Goal: Navigation & Orientation: Find specific page/section

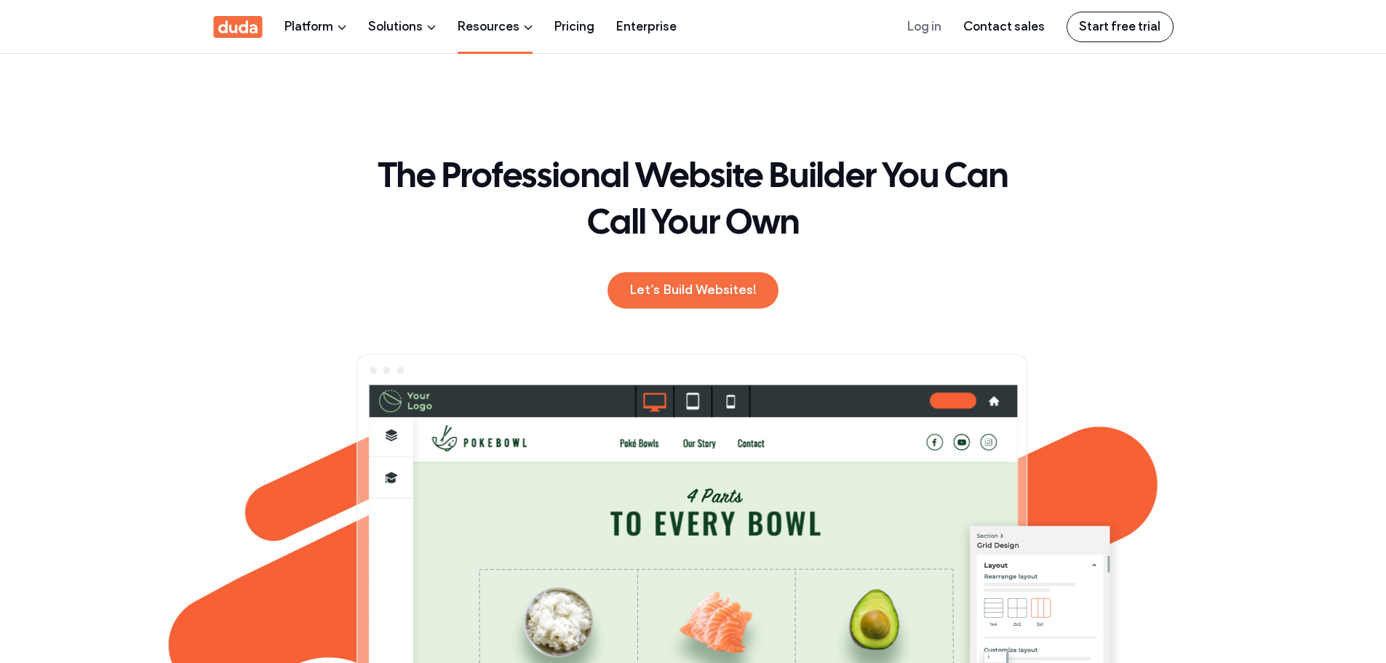
click at [494, 25] on link "Resources" at bounding box center [495, 26] width 75 height 53
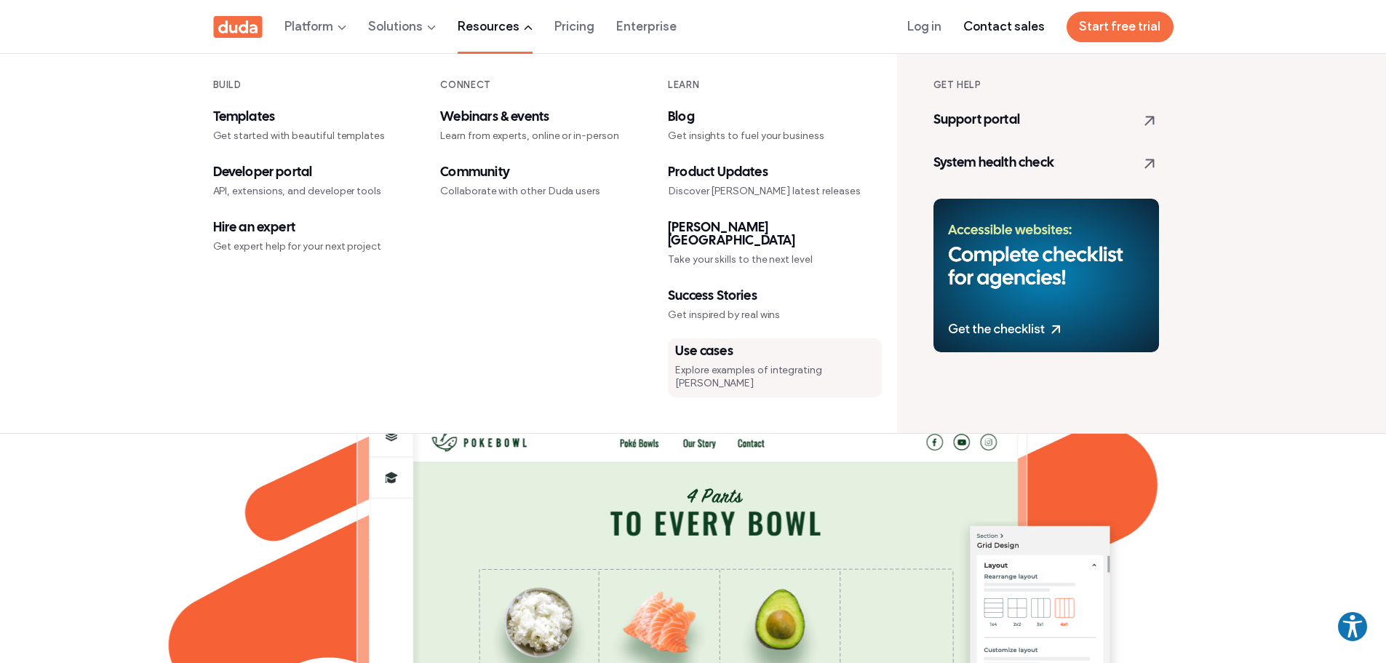
drag, startPoint x: 648, startPoint y: 357, endPoint x: 876, endPoint y: 358, distance: 227.1
click at [861, 363] on div "BUILD Templates Get started with beautiful templates Developer portal API, exte…" at bounding box center [548, 243] width 699 height 379
click at [876, 357] on link "Use cases Explore examples of integrating Duda" at bounding box center [775, 367] width 214 height 59
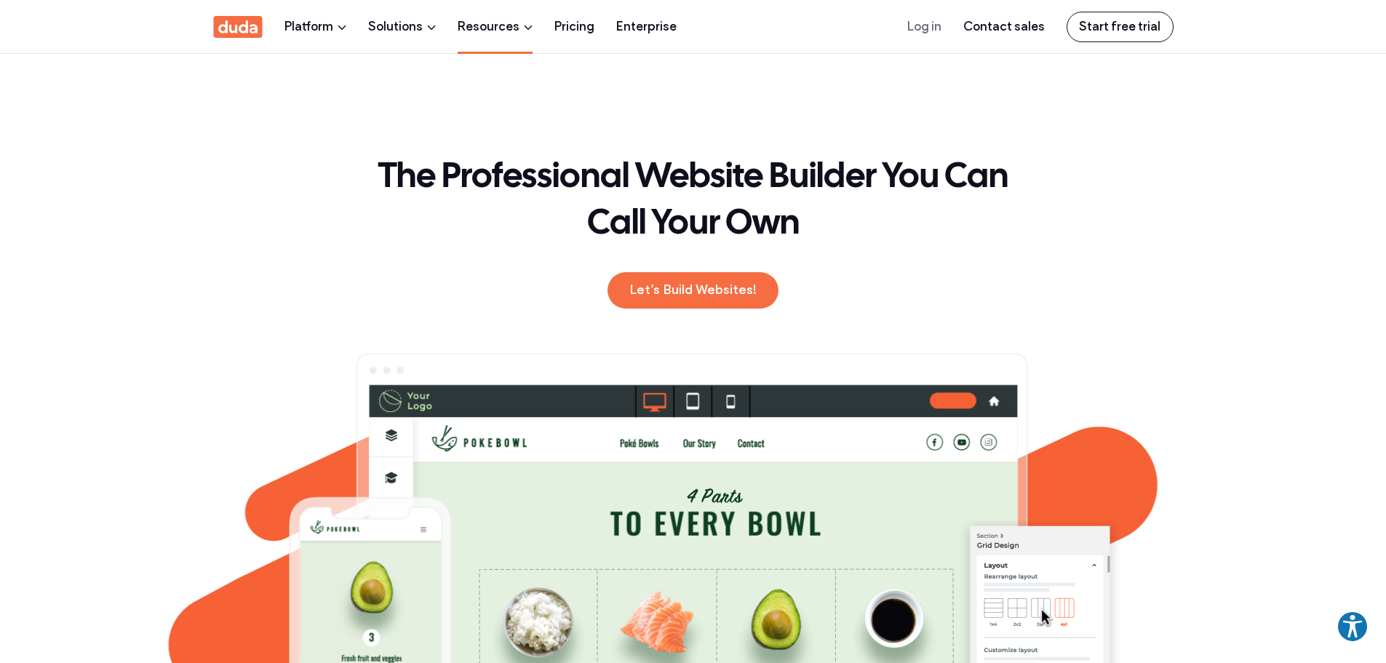
click at [514, 26] on link "Resources" at bounding box center [495, 26] width 75 height 53
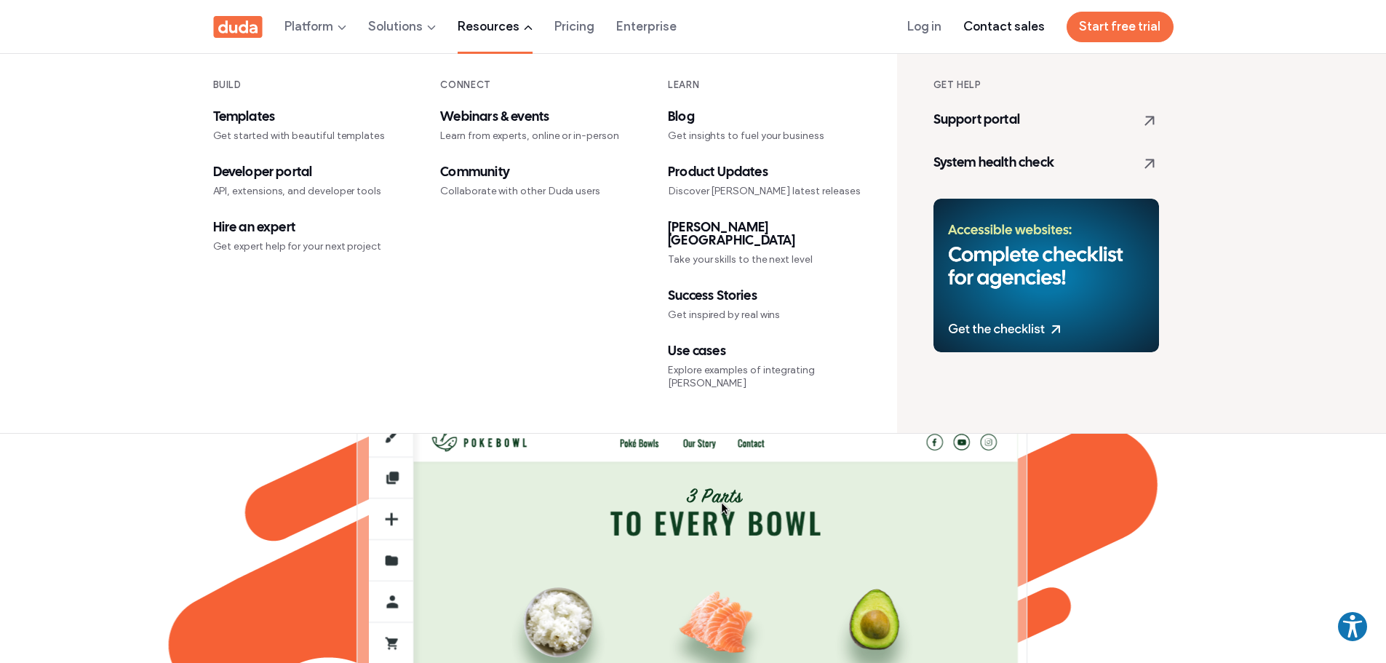
drag, startPoint x: 648, startPoint y: 365, endPoint x: 825, endPoint y: 373, distance: 177.8
click at [825, 373] on div "BUILD Templates Get started with beautiful templates Developer portal API, exte…" at bounding box center [548, 243] width 699 height 379
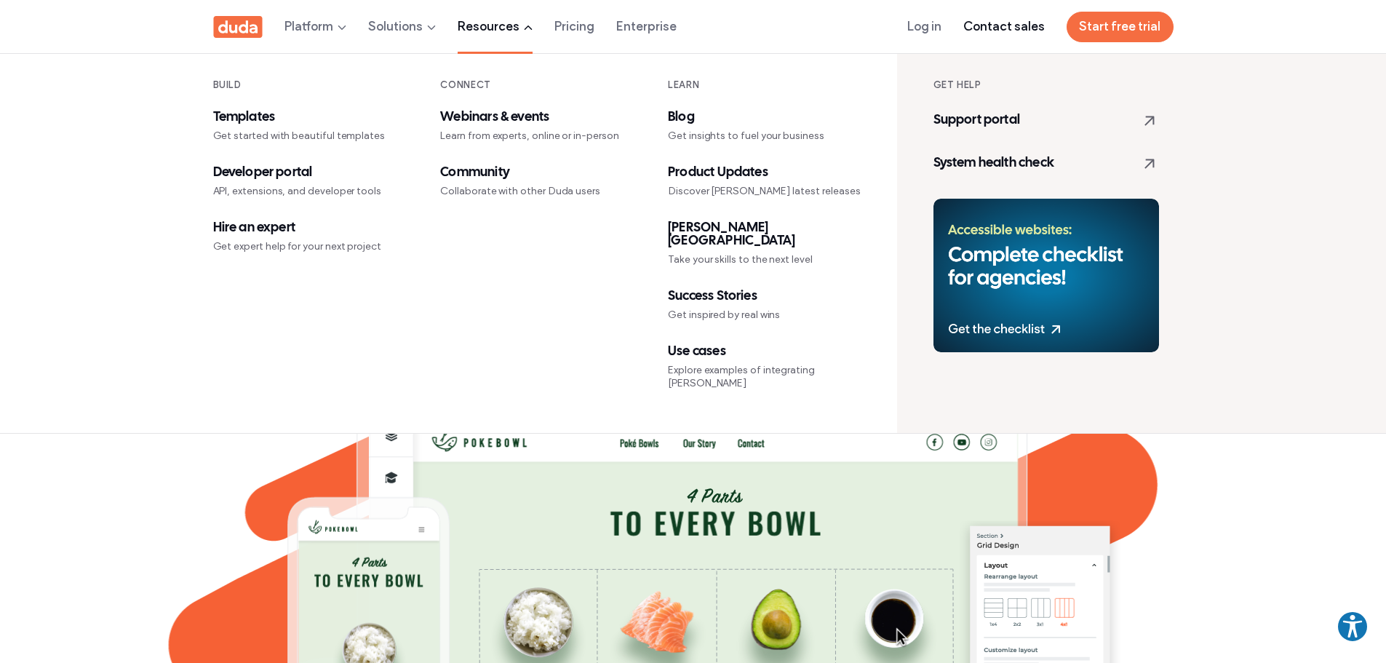
click at [1282, 140] on div "Platform BUILD HIGH-PERFORMING SITES Website builder Create beautiful websites …" at bounding box center [693, 244] width 1386 height 380
